Goal: Task Accomplishment & Management: Complete application form

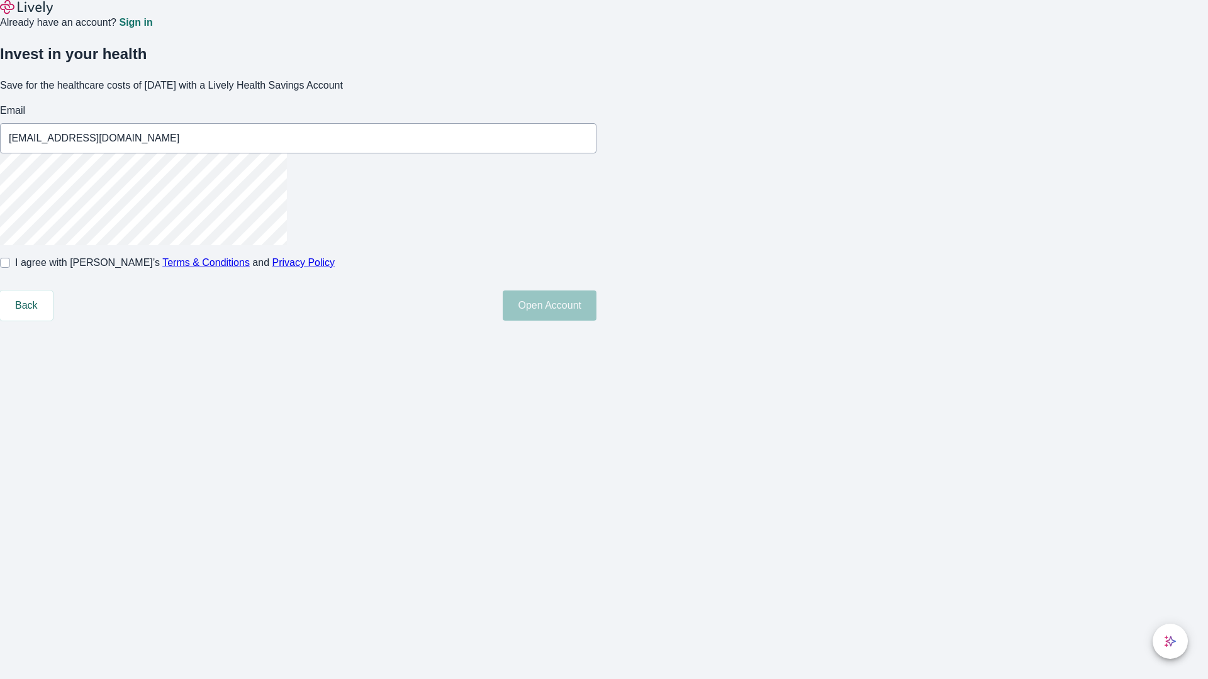
click at [10, 268] on input "I agree with Lively’s Terms & Conditions and Privacy Policy" at bounding box center [5, 263] width 10 height 10
checkbox input "true"
click at [596, 321] on button "Open Account" at bounding box center [550, 306] width 94 height 30
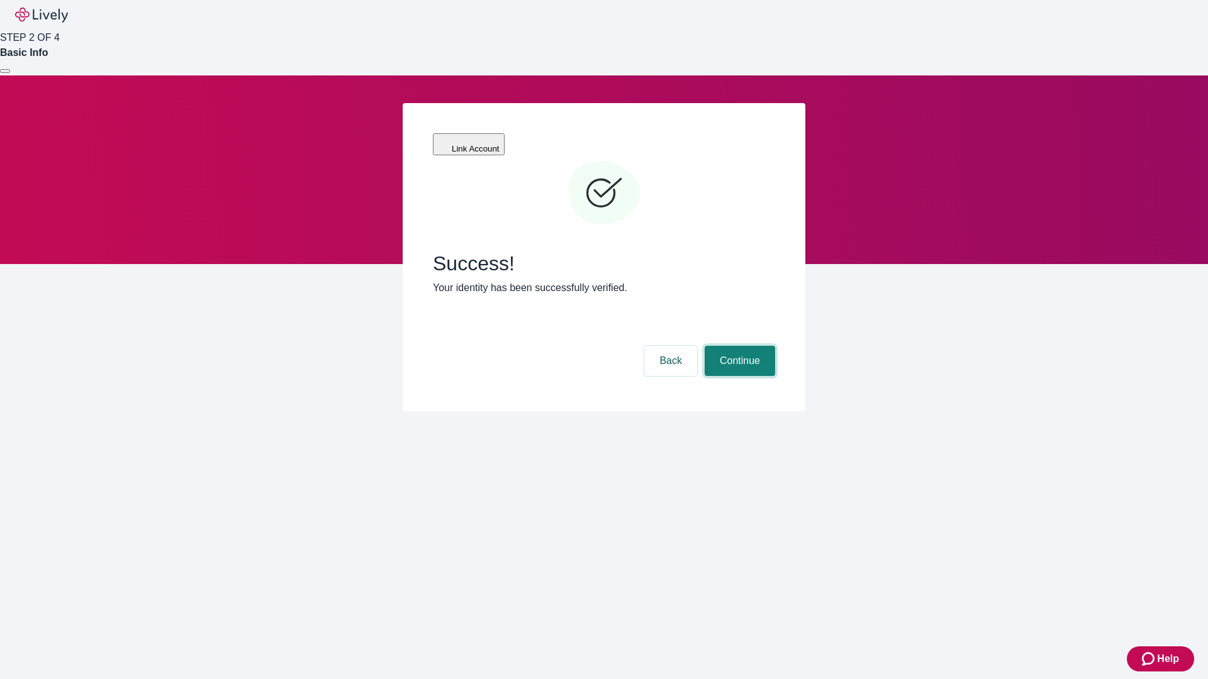
click at [738, 346] on button "Continue" at bounding box center [740, 361] width 70 height 30
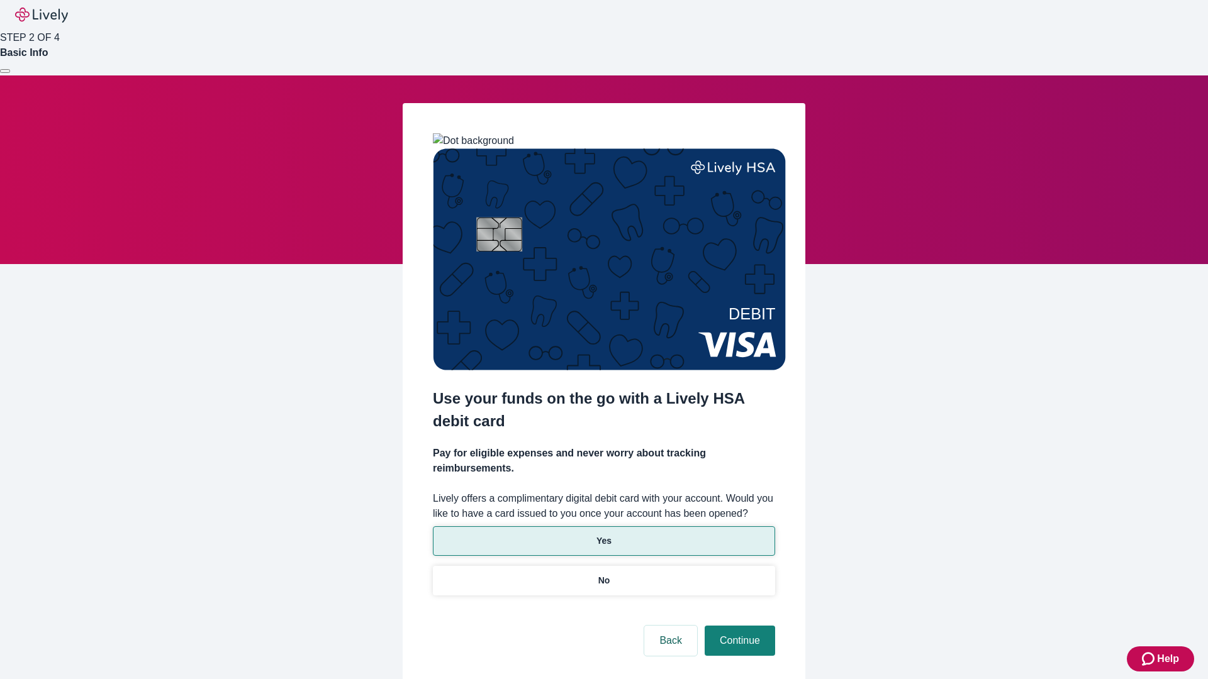
click at [603, 535] on p "Yes" at bounding box center [603, 541] width 15 height 13
click at [738, 626] on button "Continue" at bounding box center [740, 641] width 70 height 30
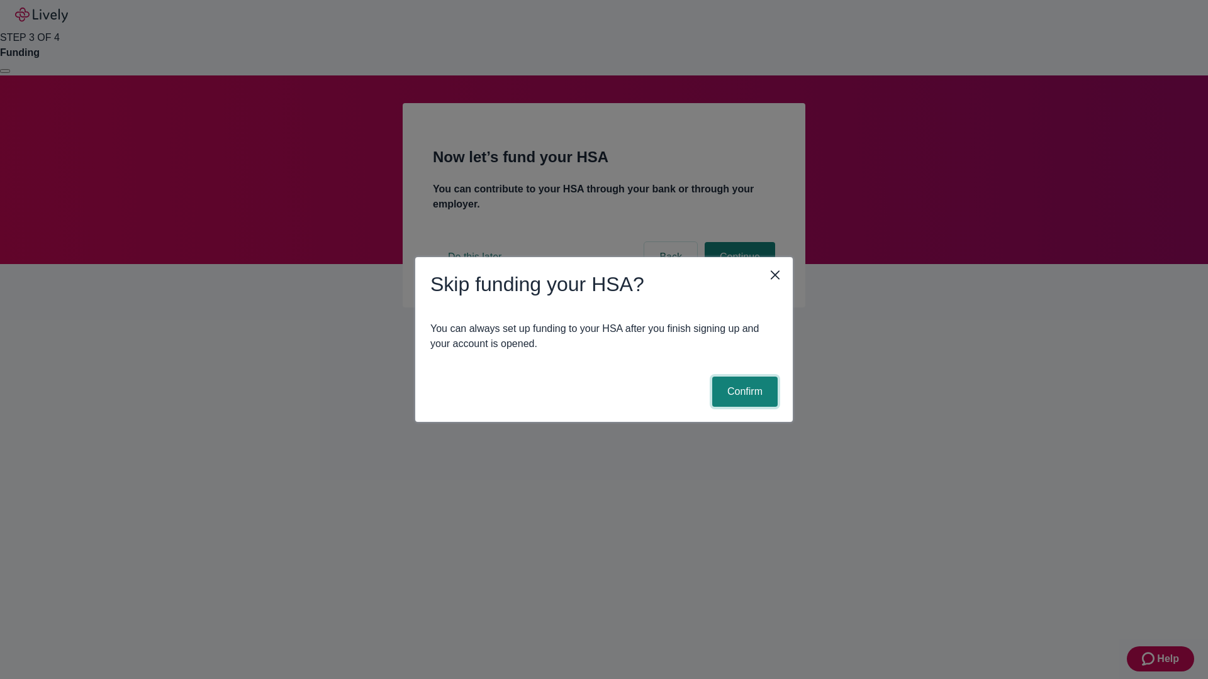
click at [743, 392] on button "Confirm" at bounding box center [744, 392] width 65 height 30
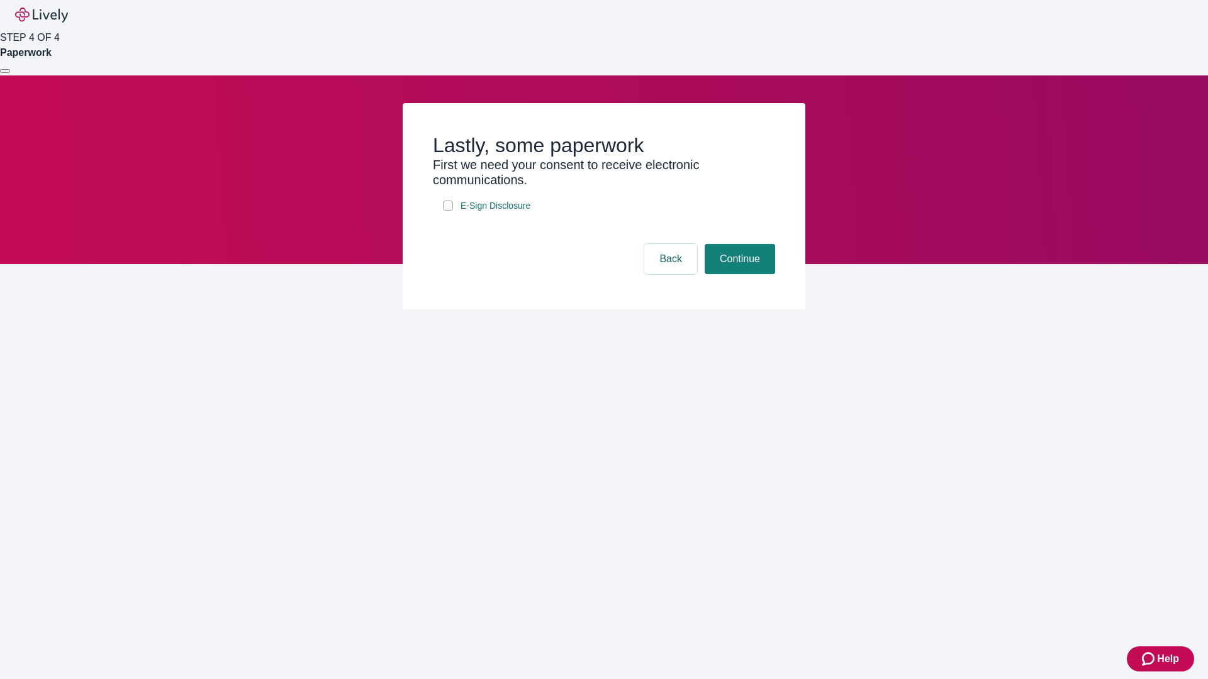
click at [448, 211] on input "E-Sign Disclosure" at bounding box center [448, 206] width 10 height 10
checkbox input "true"
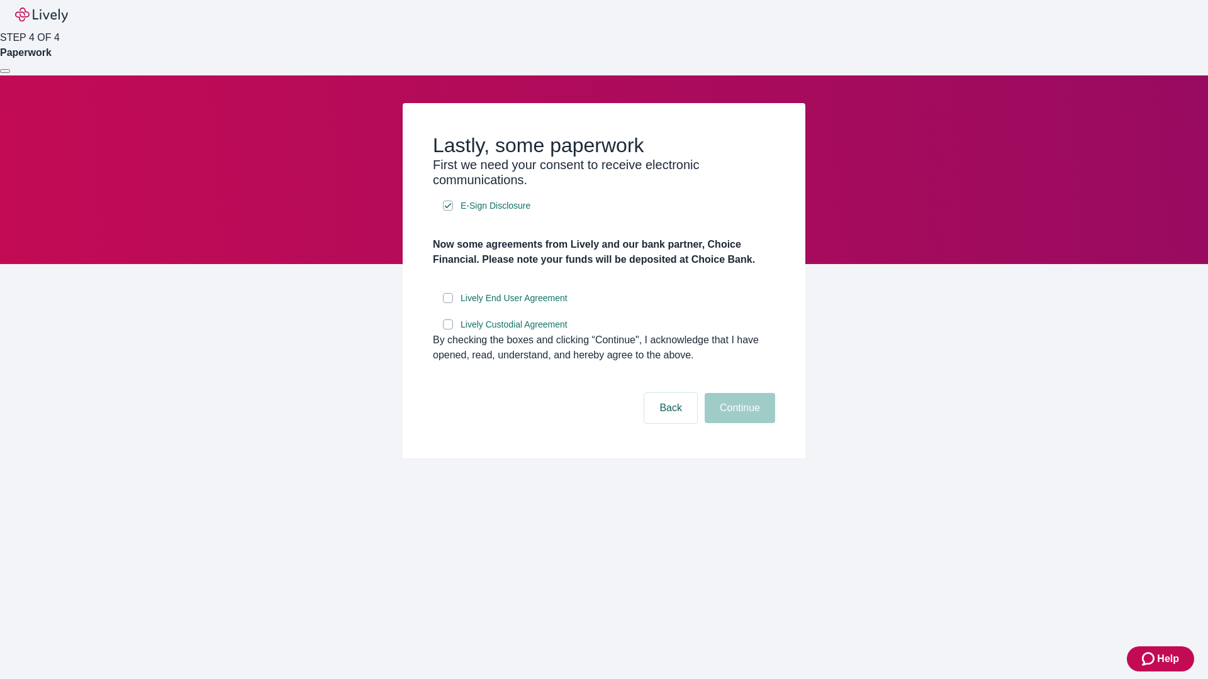
click at [448, 303] on input "Lively End User Agreement" at bounding box center [448, 298] width 10 height 10
checkbox input "true"
click at [448, 330] on input "Lively Custodial Agreement" at bounding box center [448, 325] width 10 height 10
checkbox input "true"
click at [738, 423] on button "Continue" at bounding box center [740, 408] width 70 height 30
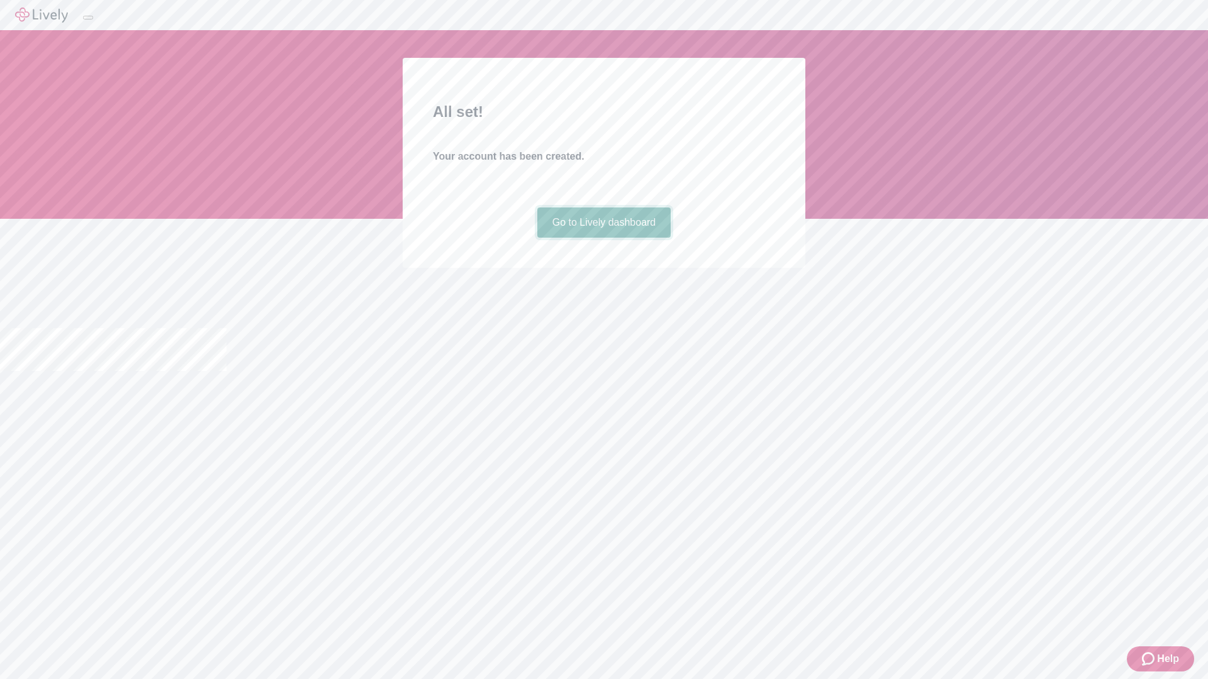
click at [603, 238] on link "Go to Lively dashboard" at bounding box center [604, 223] width 134 height 30
